Goal: Transaction & Acquisition: Purchase product/service

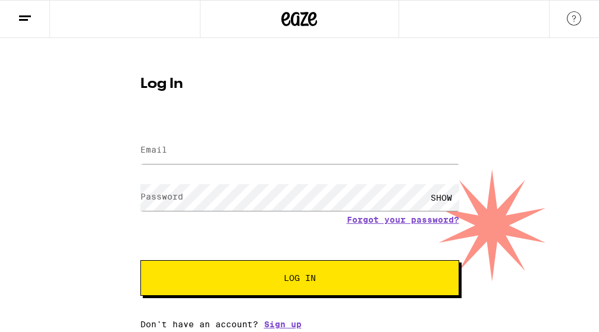
type input "ld.chandler@me.com"
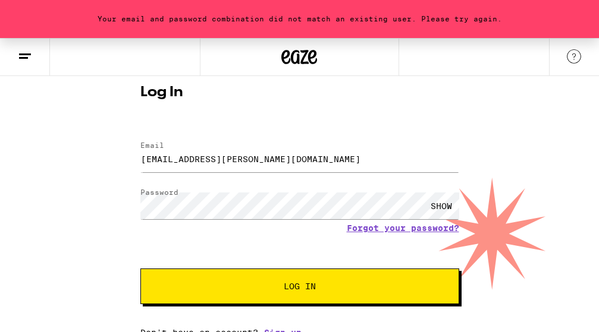
scroll to position [37, 0]
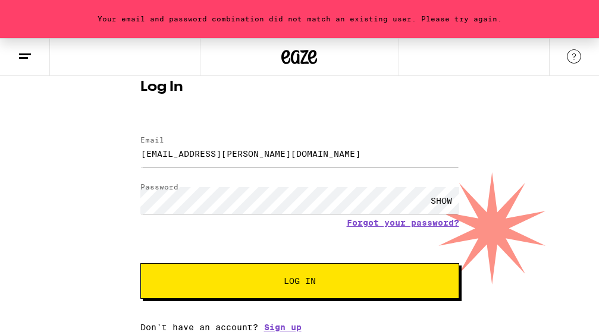
click at [426, 197] on div "SHOW" at bounding box center [441, 200] width 36 height 27
click at [390, 222] on link "Forgot your password?" at bounding box center [403, 223] width 112 height 10
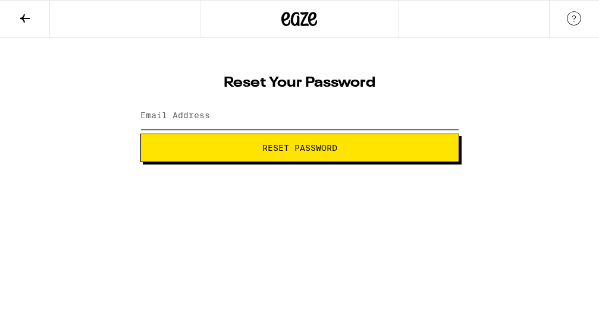
click at [211, 112] on input "Email Address" at bounding box center [299, 116] width 319 height 27
type input "ld.chandler@me.com"
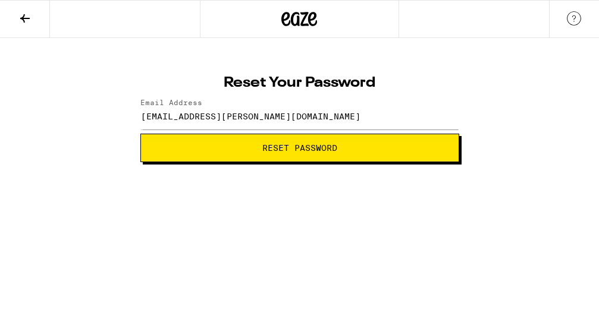
click at [246, 152] on button "Reset Password" at bounding box center [299, 148] width 319 height 29
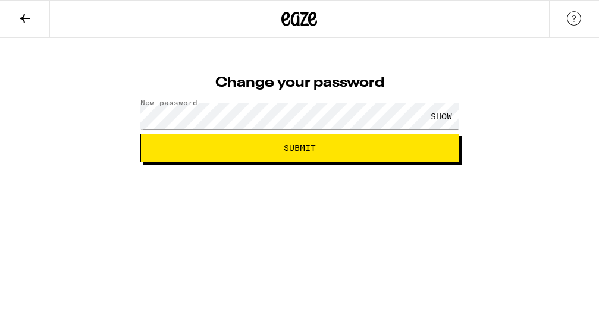
click at [540, 162] on html "Change your password New password SHOW Submit" at bounding box center [299, 81] width 599 height 162
click at [401, 144] on span "Submit" at bounding box center [299, 148] width 298 height 8
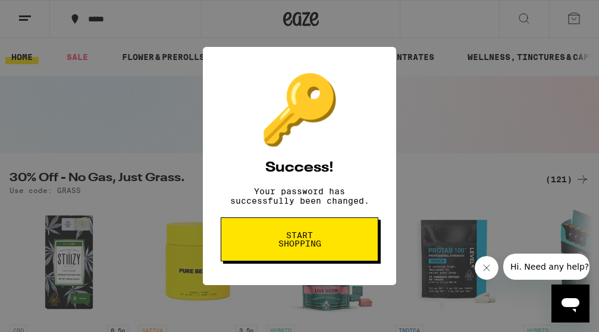
click at [288, 241] on span "Start shopping" at bounding box center [299, 239] width 61 height 17
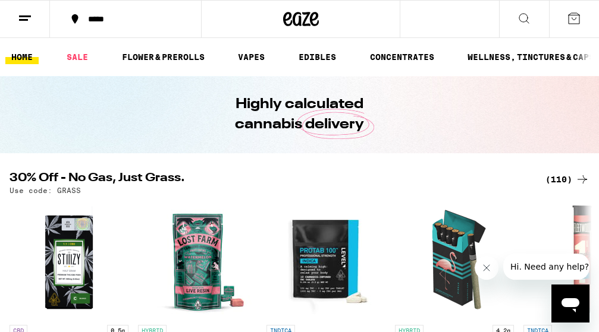
click at [111, 8] on button "*****" at bounding box center [125, 19] width 151 height 36
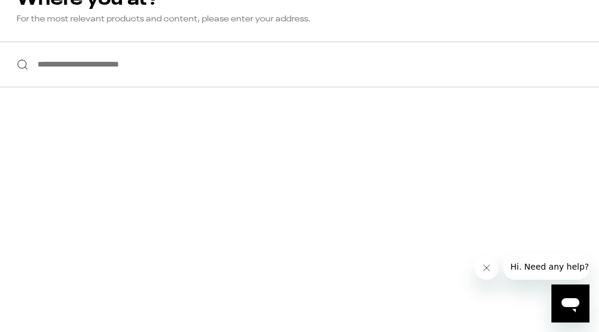
click at [78, 61] on input "**********" at bounding box center [299, 65] width 599 height 46
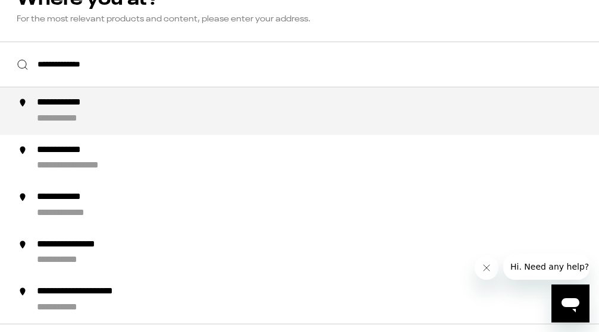
click at [118, 118] on div "**********" at bounding box center [323, 111] width 572 height 29
type input "**********"
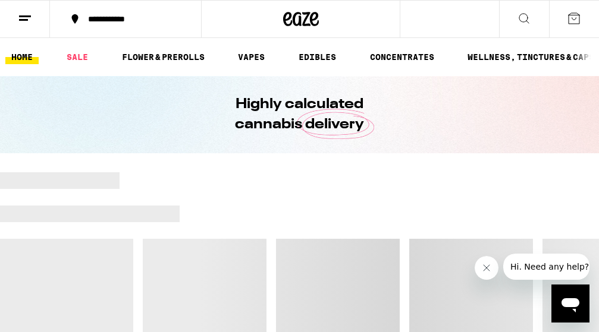
click at [525, 15] on icon at bounding box center [524, 18] width 14 height 14
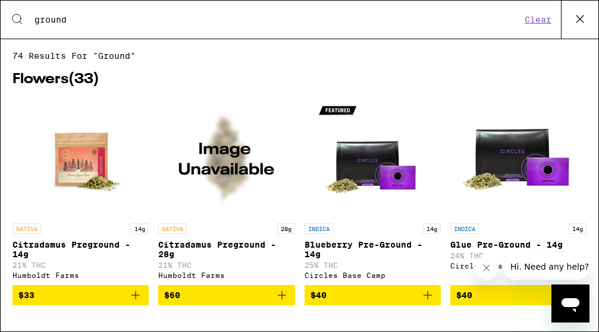
type input "ground"
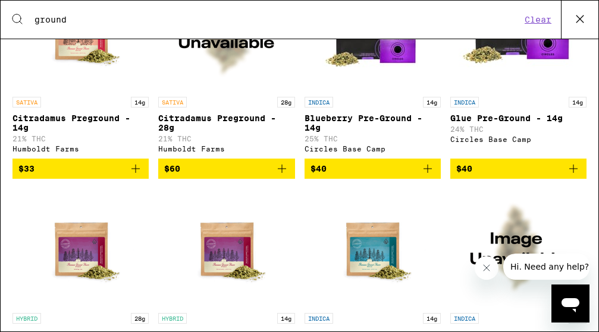
scroll to position [141, 0]
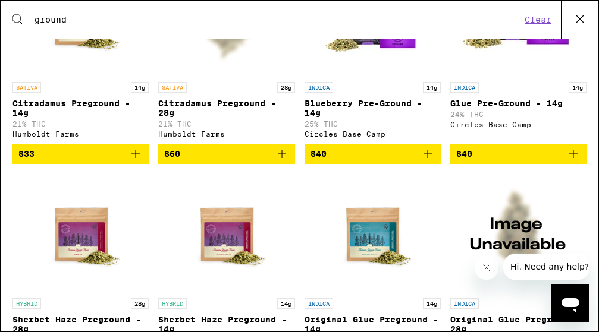
click at [141, 161] on icon "Add to bag" at bounding box center [135, 154] width 14 height 14
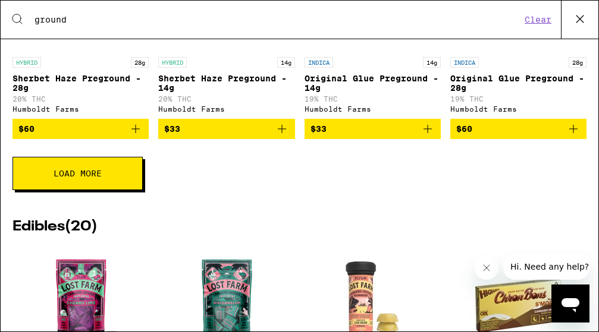
scroll to position [386, 0]
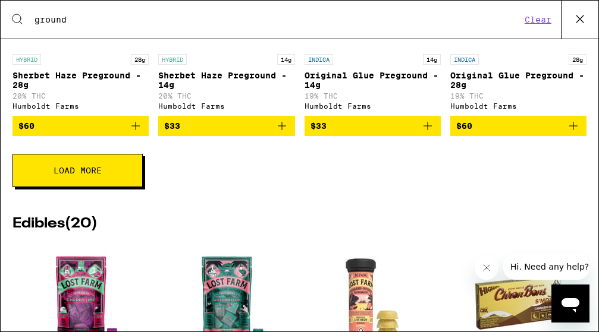
click at [120, 171] on button "Load More" at bounding box center [77, 170] width 130 height 33
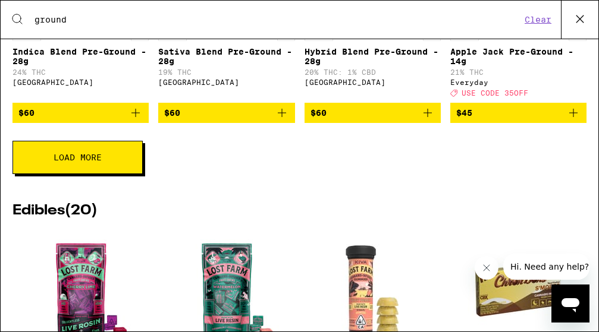
scroll to position [859, 0]
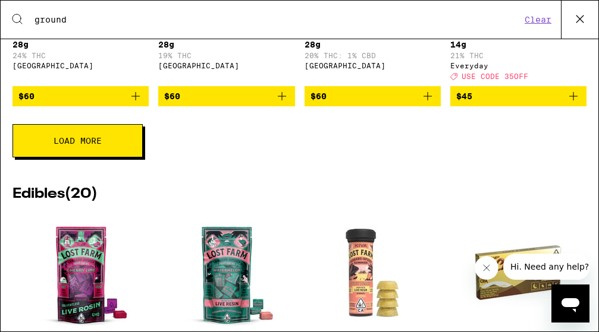
click at [99, 158] on button "Load More" at bounding box center [77, 140] width 130 height 33
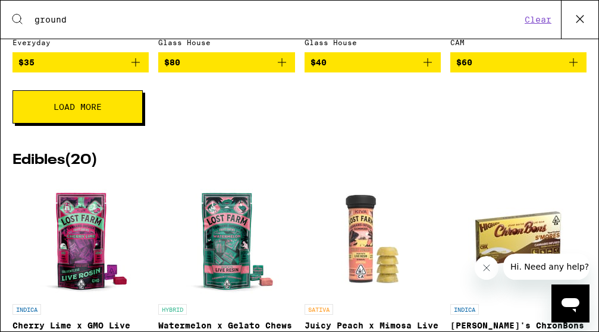
scroll to position [1336, 0]
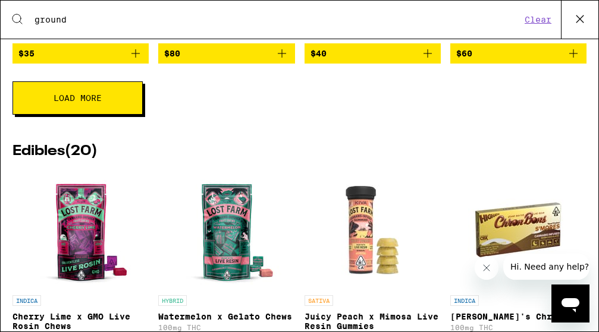
click at [126, 115] on button "Load More" at bounding box center [77, 97] width 130 height 33
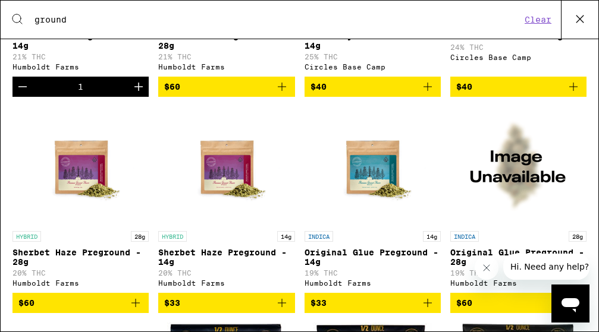
scroll to position [243, 0]
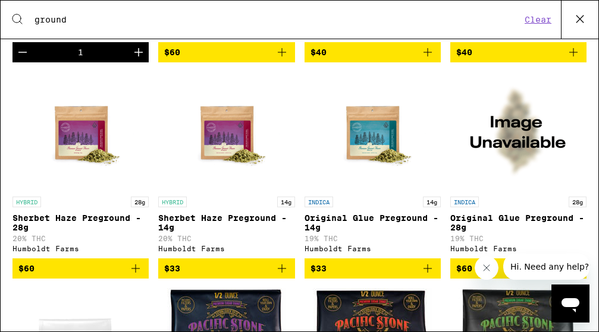
click at [279, 276] on icon "Add to bag" at bounding box center [282, 269] width 14 height 14
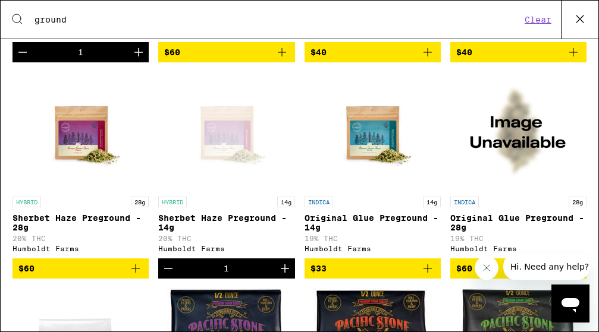
click at [578, 10] on icon at bounding box center [580, 19] width 18 height 18
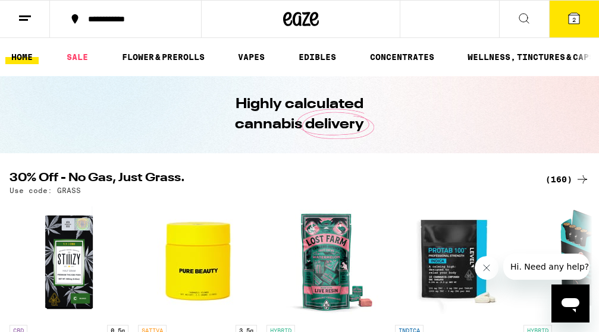
click at [574, 21] on span "2" at bounding box center [574, 19] width 4 height 7
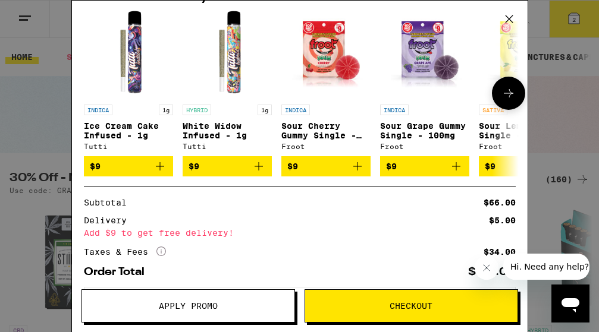
scroll to position [206, 0]
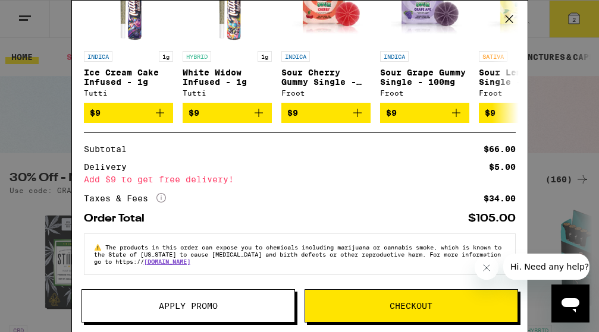
click at [511, 18] on icon at bounding box center [509, 19] width 18 height 18
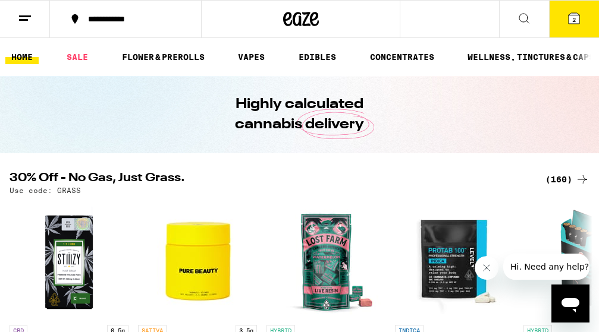
click at [529, 24] on icon at bounding box center [524, 18] width 14 height 14
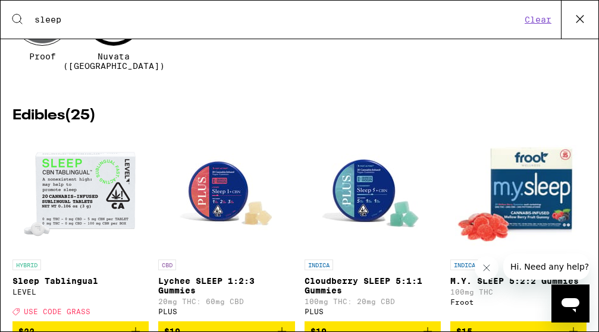
scroll to position [214, 0]
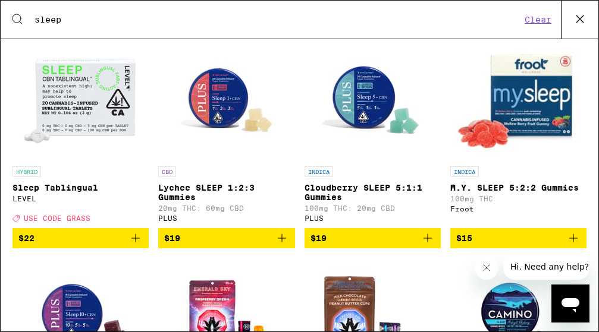
type input "sleep"
click at [521, 234] on span "$15" at bounding box center [518, 238] width 124 height 14
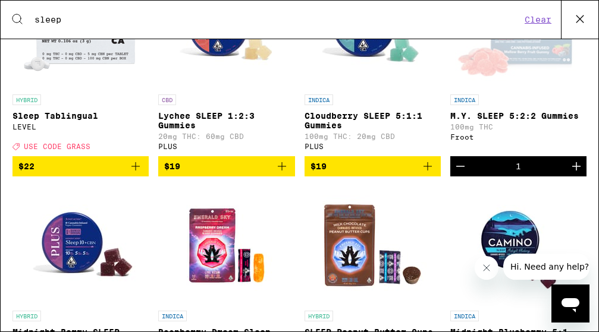
scroll to position [150, 0]
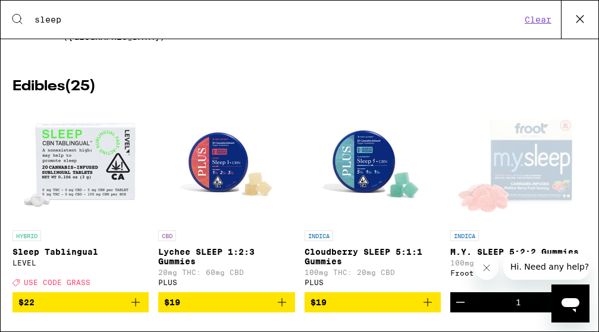
click at [574, 18] on icon at bounding box center [580, 19] width 18 height 18
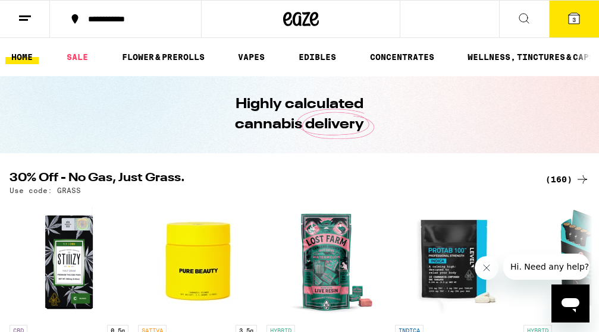
click at [565, 12] on button "3" at bounding box center [574, 19] width 50 height 37
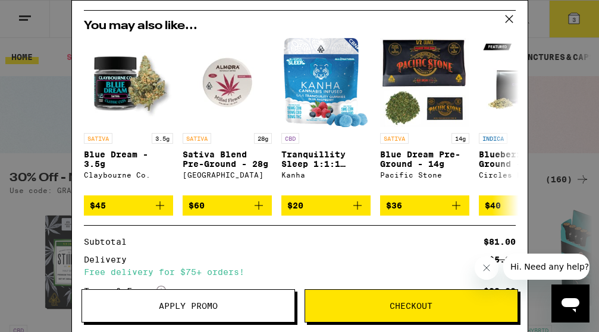
scroll to position [261, 0]
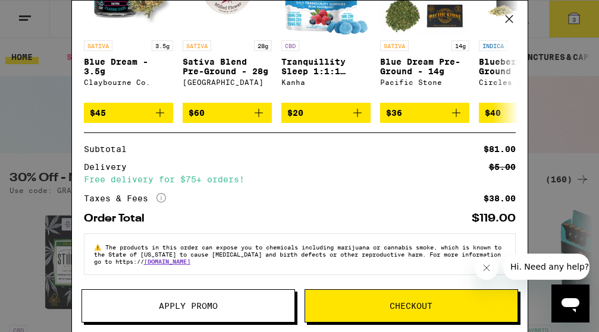
click at [332, 302] on span "Checkout" at bounding box center [411, 306] width 212 height 8
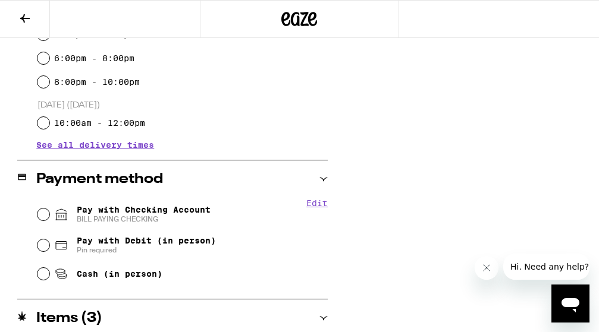
scroll to position [390, 0]
click at [151, 221] on span "BILL PAYING CHECKING" at bounding box center [144, 219] width 134 height 10
click at [49, 220] on input "Pay with Checking Account BILL PAYING CHECKING" at bounding box center [43, 214] width 12 height 12
radio input "true"
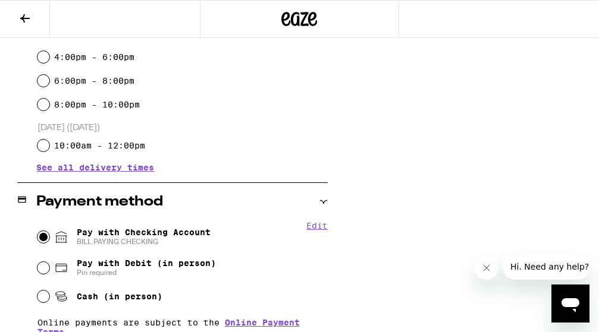
scroll to position [117, 0]
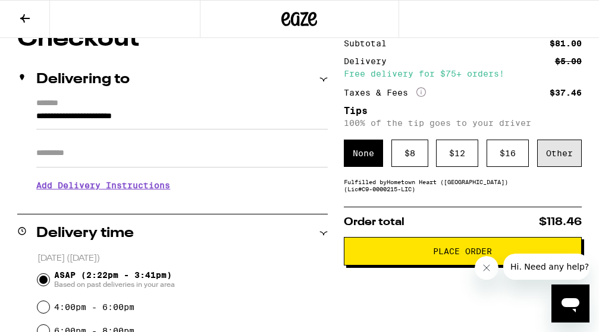
click at [541, 158] on div "Other" at bounding box center [559, 153] width 45 height 27
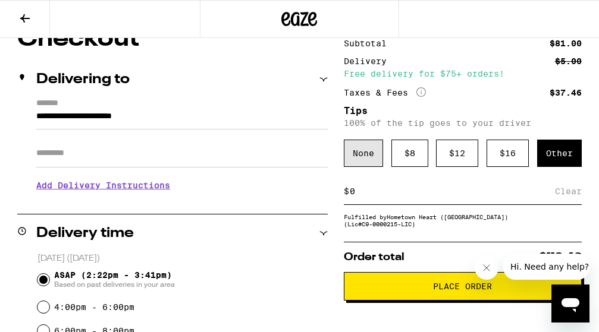
click at [373, 155] on div "None" at bounding box center [363, 153] width 39 height 27
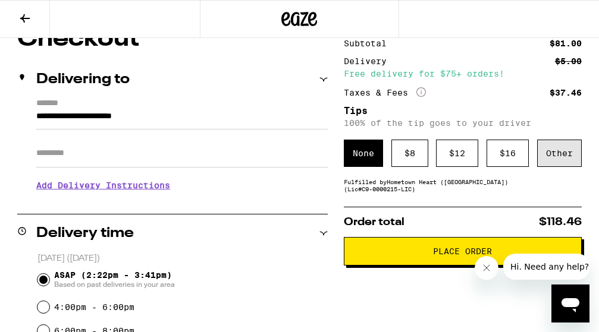
click at [559, 146] on div "Other" at bounding box center [559, 153] width 45 height 27
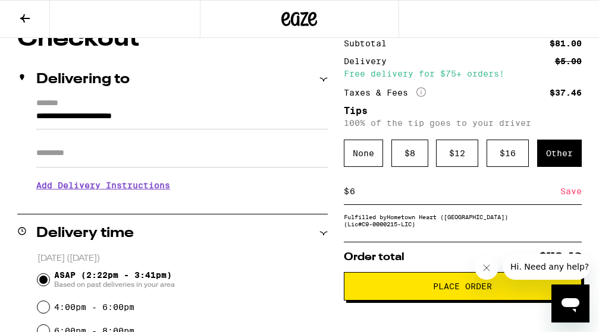
type input "6"
click at [258, 261] on p "[DATE] ([DATE])" at bounding box center [182, 258] width 291 height 11
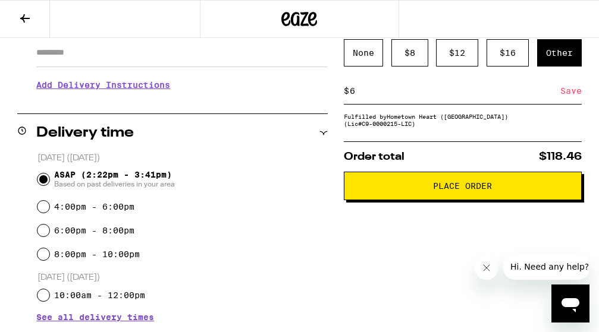
scroll to position [212, 0]
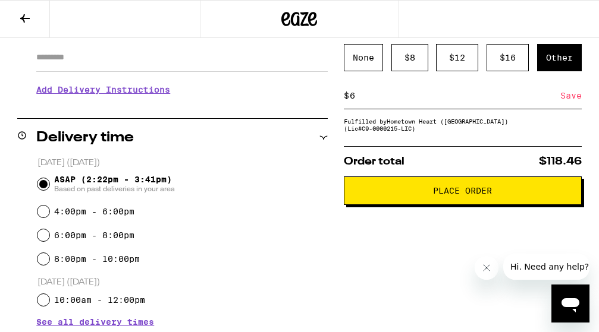
click at [565, 95] on div "Save" at bounding box center [570, 96] width 21 height 26
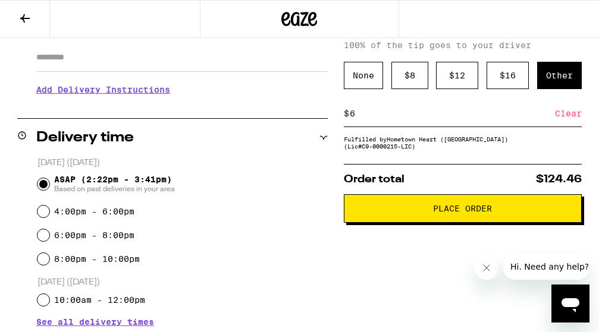
click at [546, 80] on div "Other" at bounding box center [559, 75] width 45 height 27
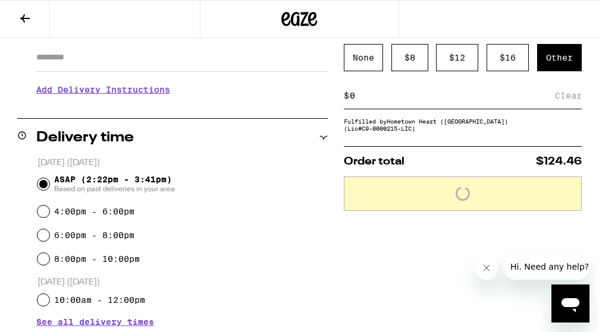
click at [404, 96] on input at bounding box center [452, 95] width 206 height 11
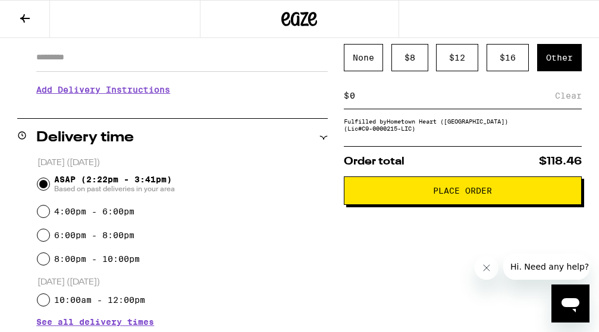
type input "7"
type input "6"
click at [573, 91] on div "Save" at bounding box center [570, 96] width 21 height 26
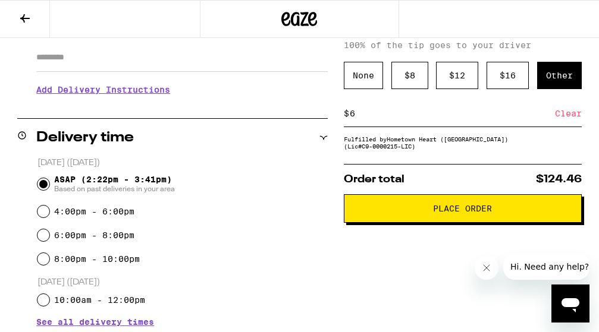
click at [460, 213] on span "Place Order" at bounding box center [462, 208] width 59 height 8
